Goal: Task Accomplishment & Management: Complete application form

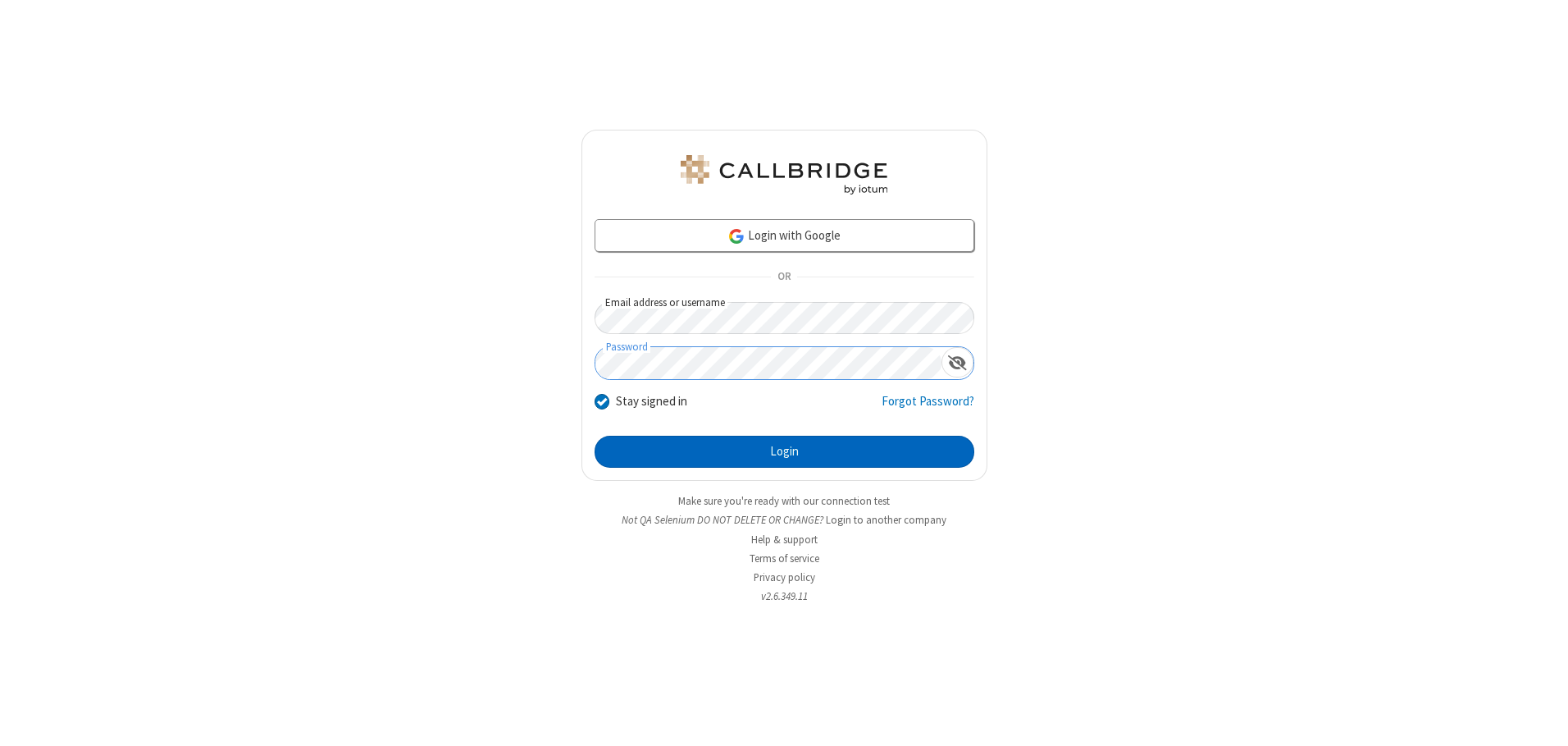
click at [784, 452] on button "Login" at bounding box center [784, 452] width 379 height 33
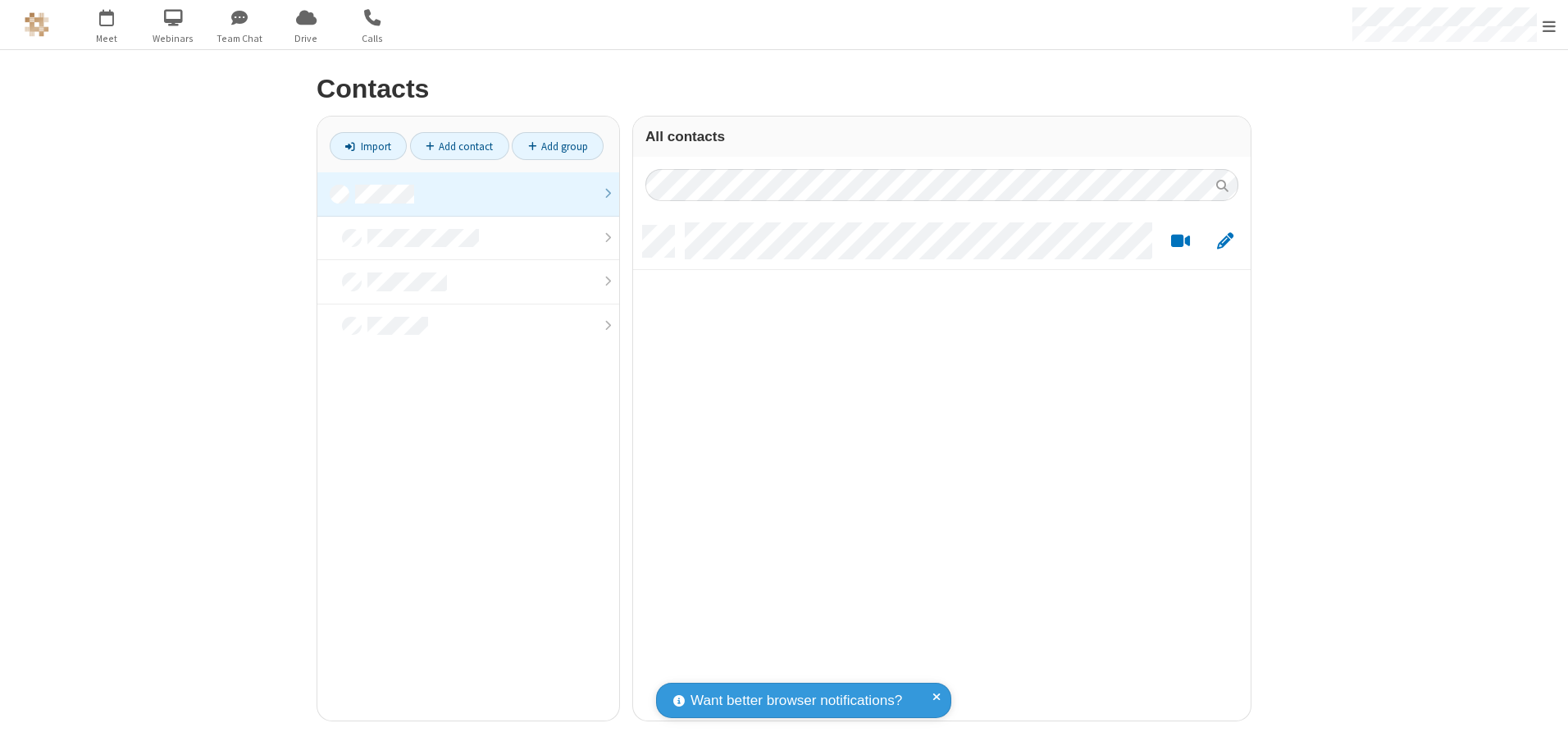
scroll to position [494, 605]
click at [469, 194] on link at bounding box center [469, 195] width 302 height 45
click at [459, 146] on link "Add contact" at bounding box center [459, 145] width 100 height 28
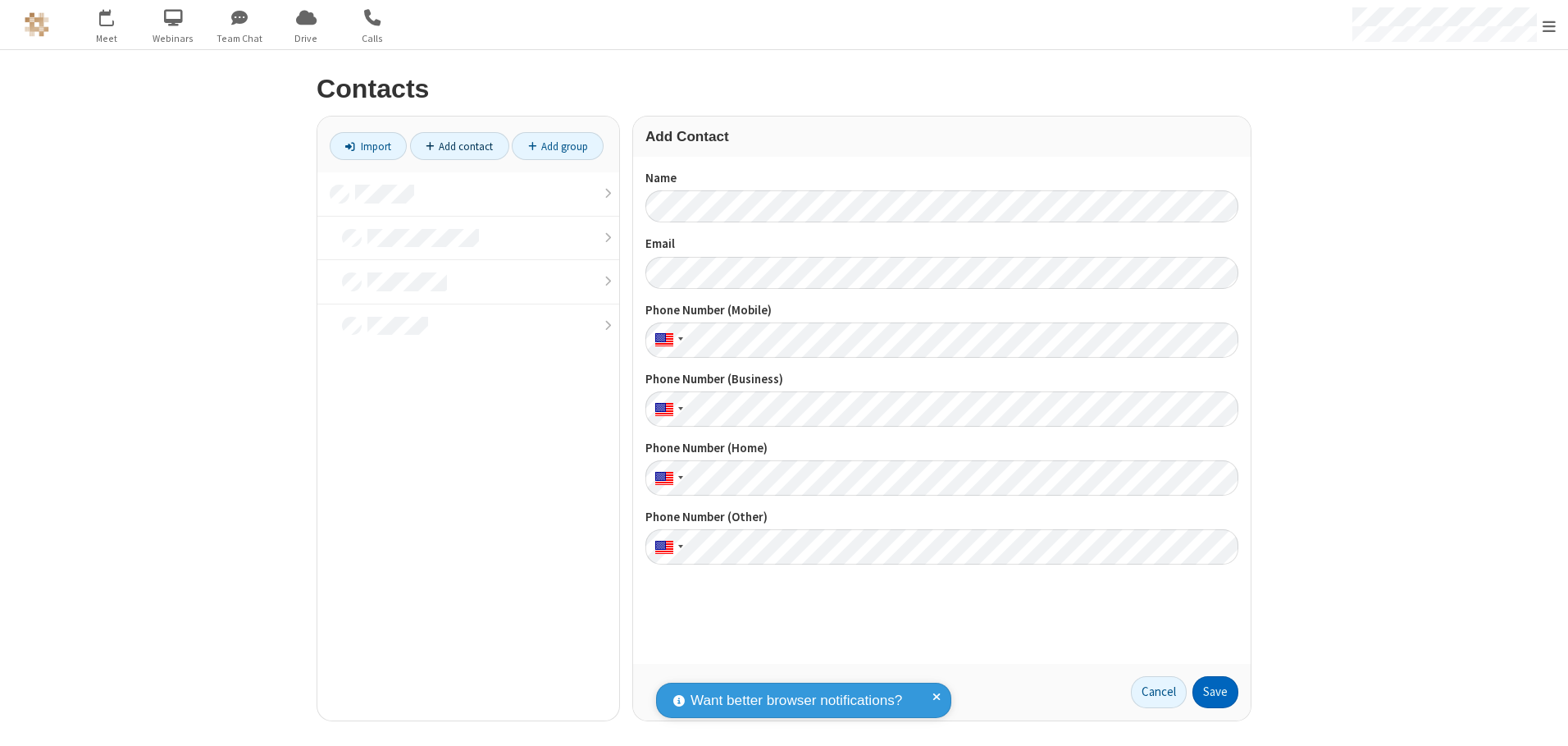
click at [1216, 692] on button "Save" at bounding box center [1215, 693] width 46 height 33
